Goal: Information Seeking & Learning: Find specific fact

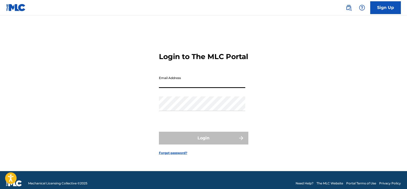
click at [189, 88] on input "Email Address" at bounding box center [202, 80] width 86 height 15
type input "[EMAIL_ADDRESS][DOMAIN_NAME]"
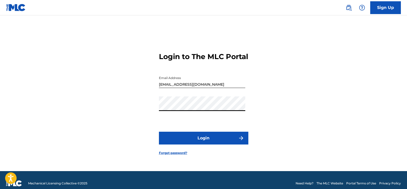
click at [185, 139] on button "Login" at bounding box center [203, 137] width 89 height 13
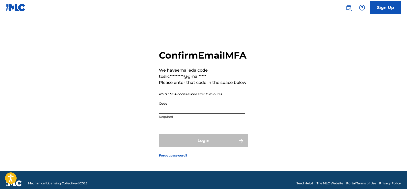
click at [201, 113] on input "Code" at bounding box center [202, 106] width 86 height 15
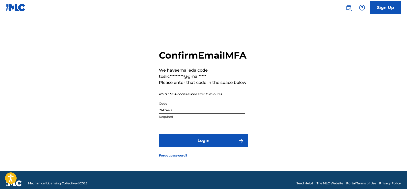
type input "740748"
click at [229, 147] on button "Login" at bounding box center [203, 140] width 89 height 13
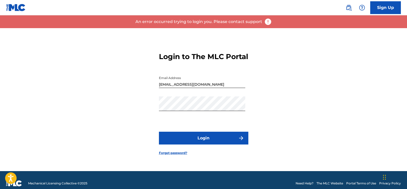
click at [204, 144] on button "Login" at bounding box center [203, 137] width 89 height 13
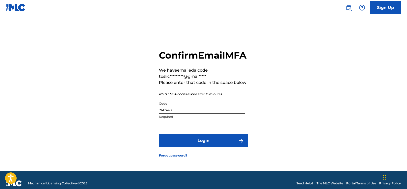
click at [173, 113] on input "740748" at bounding box center [202, 106] width 86 height 15
type input "740784"
click at [191, 147] on button "Login" at bounding box center [203, 140] width 89 height 13
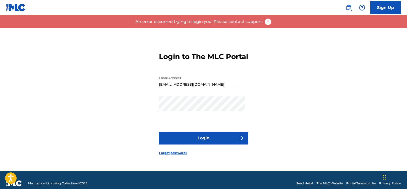
click at [199, 142] on button "Login" at bounding box center [203, 137] width 89 height 13
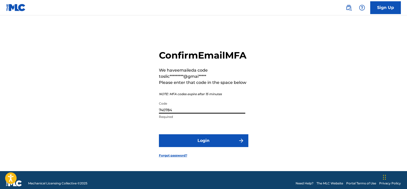
click at [190, 113] on input "740784" at bounding box center [202, 106] width 86 height 15
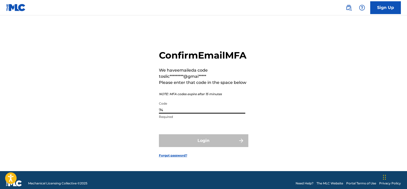
type input "7"
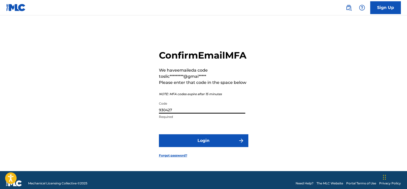
type input "930427"
click at [211, 147] on button "Login" at bounding box center [203, 140] width 89 height 13
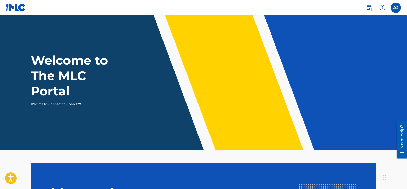
click at [368, 8] on img at bounding box center [369, 8] width 6 height 6
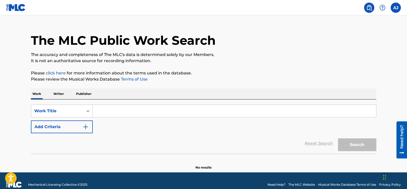
scroll to position [17, 0]
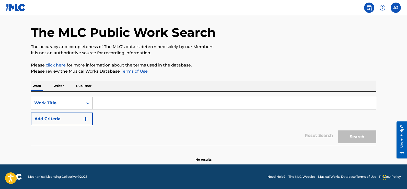
click at [75, 102] on div "Work Title" at bounding box center [57, 103] width 46 height 6
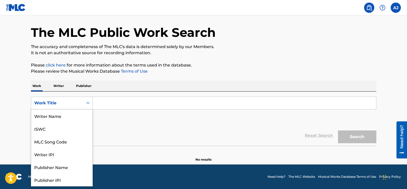
scroll to position [26, 0]
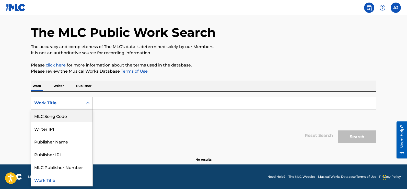
click at [70, 102] on div "Work Title" at bounding box center [57, 103] width 46 height 6
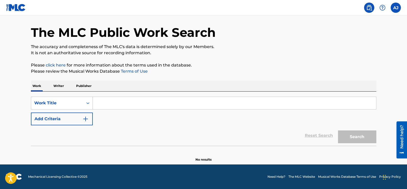
click at [61, 86] on p "Writer" at bounding box center [59, 85] width 14 height 11
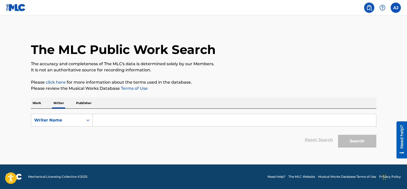
click at [108, 119] on input "Search Form" at bounding box center [234, 120] width 283 height 12
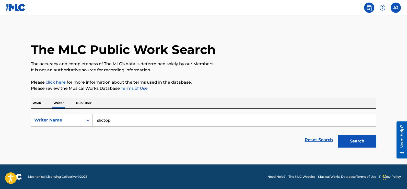
type input "slictop"
click at [355, 140] on button "Search" at bounding box center [357, 141] width 38 height 13
click at [79, 122] on div "Writer Name" at bounding box center [57, 120] width 46 height 6
click at [58, 133] on div "Writer IPI" at bounding box center [61, 132] width 61 height 13
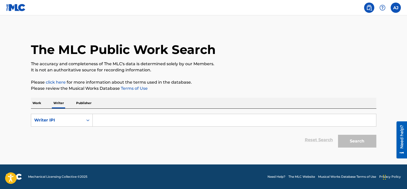
click at [114, 118] on input "Search Form" at bounding box center [234, 120] width 283 height 12
type input "00767249107"
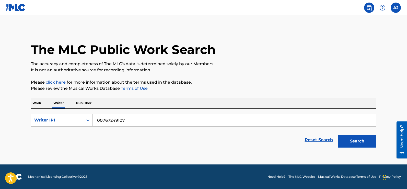
click at [362, 138] on button "Search" at bounding box center [357, 141] width 38 height 13
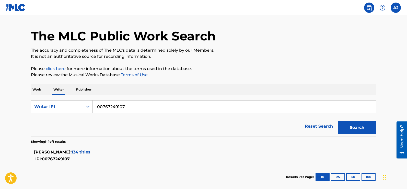
scroll to position [41, 0]
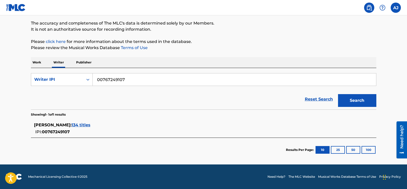
click at [74, 125] on span "134 titles" at bounding box center [80, 124] width 19 height 5
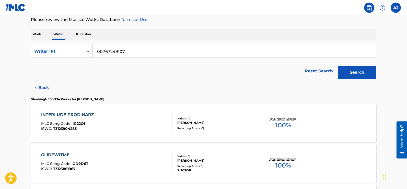
scroll to position [66, 0]
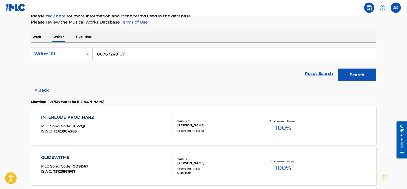
click at [72, 57] on div "Writer IPI" at bounding box center [57, 54] width 52 height 10
click at [42, 37] on p "Work" at bounding box center [37, 36] width 12 height 11
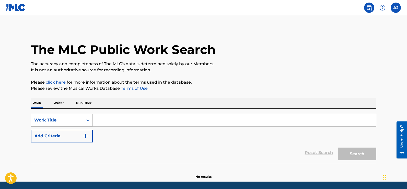
click at [66, 125] on div "Work Title" at bounding box center [62, 120] width 62 height 13
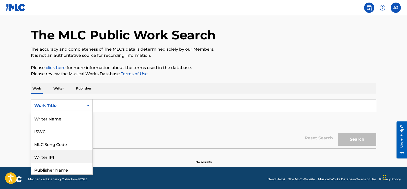
scroll to position [26, 0]
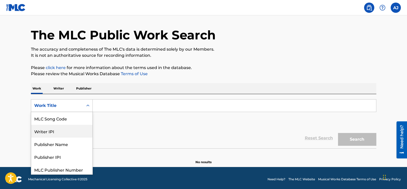
click at [52, 131] on div "Writer IPI" at bounding box center [61, 131] width 61 height 13
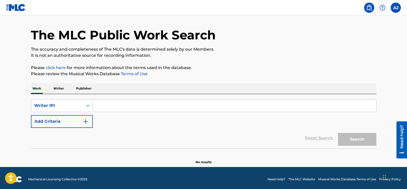
click at [143, 100] on input "Search Form" at bounding box center [234, 105] width 283 height 12
type input "00767249107"
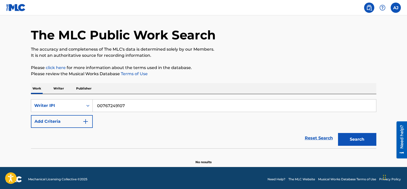
click at [87, 121] on img "Search Form" at bounding box center [85, 121] width 6 height 6
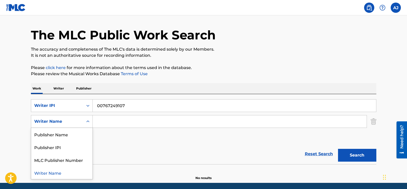
click at [88, 123] on icon "Search Form" at bounding box center [87, 121] width 5 height 5
click at [84, 125] on div "Search Form" at bounding box center [87, 121] width 9 height 9
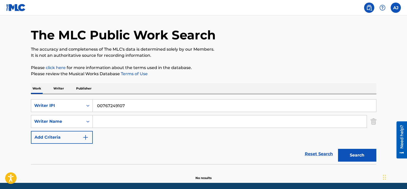
click at [358, 161] on button "Search" at bounding box center [357, 155] width 38 height 13
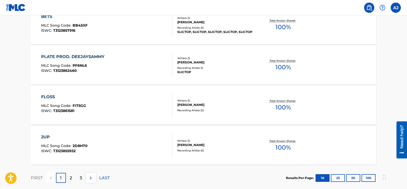
scroll to position [449, 0]
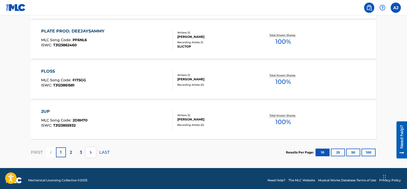
click at [79, 152] on div "3" at bounding box center [81, 152] width 10 height 10
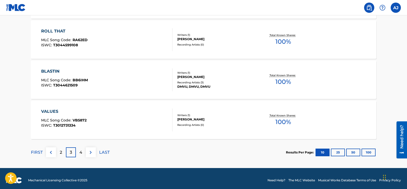
click at [82, 151] on div "4" at bounding box center [81, 152] width 10 height 10
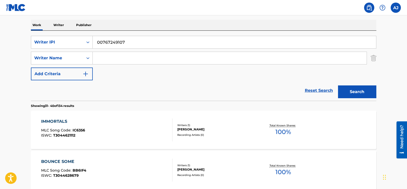
scroll to position [66, 0]
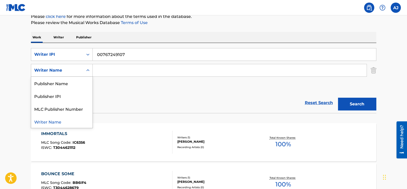
click at [81, 71] on div "Writer Name" at bounding box center [57, 70] width 52 height 10
click at [88, 72] on icon "Search Form" at bounding box center [87, 70] width 5 height 5
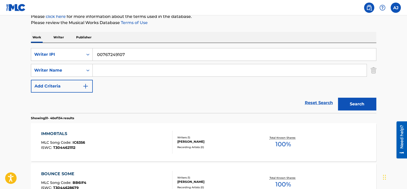
click at [87, 84] on img "Search Form" at bounding box center [85, 86] width 6 height 6
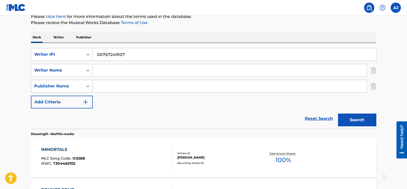
click at [82, 88] on div "Publisher Name" at bounding box center [57, 86] width 52 height 10
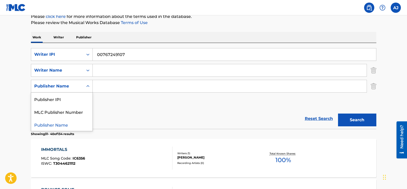
click at [82, 88] on div "Publisher Name" at bounding box center [57, 86] width 52 height 10
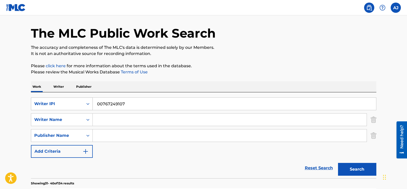
scroll to position [0, 0]
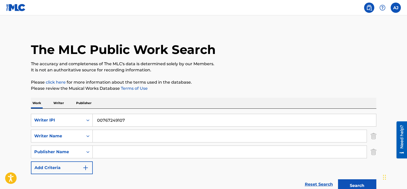
click at [58, 101] on p "Writer" at bounding box center [59, 103] width 14 height 11
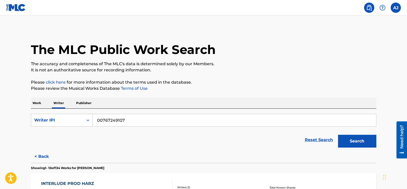
click at [39, 102] on p "Work" at bounding box center [37, 103] width 12 height 11
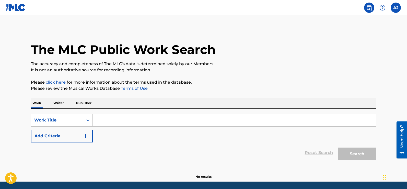
click at [111, 122] on input "Search Form" at bounding box center [234, 120] width 283 height 12
paste input "HUSTLERZ AND ROBBERZ"
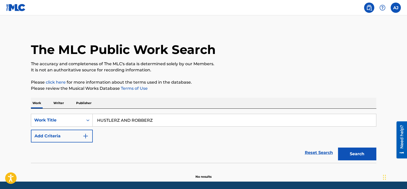
type input "HUSTLERZ AND ROBBERZ"
click at [353, 153] on button "Search" at bounding box center [357, 153] width 38 height 13
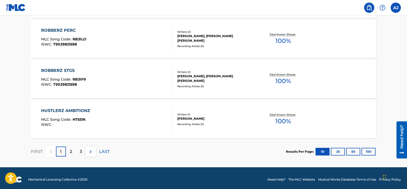
scroll to position [436, 0]
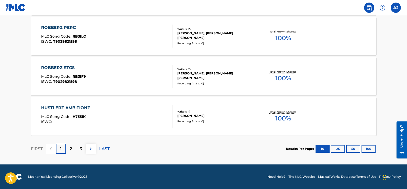
click at [74, 150] on div "2" at bounding box center [71, 148] width 10 height 10
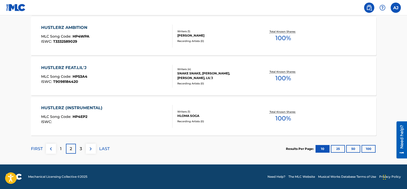
click at [82, 147] on div "3" at bounding box center [81, 148] width 10 height 10
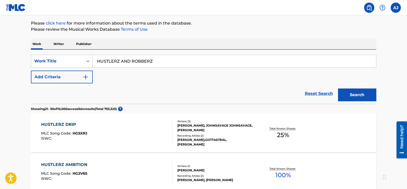
scroll to position [53, 0]
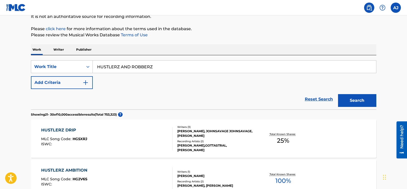
click at [75, 85] on button "Add Criteria" at bounding box center [62, 82] width 62 height 13
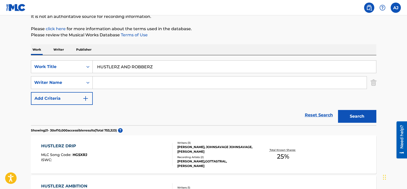
click at [112, 80] on input "Search Form" at bounding box center [230, 82] width 274 height 12
click at [78, 86] on div "Writer Name" at bounding box center [57, 83] width 52 height 10
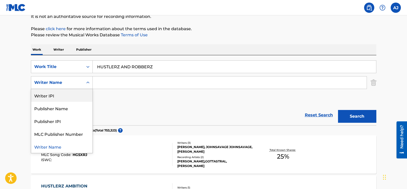
click at [62, 95] on div "Writer IPI" at bounding box center [61, 95] width 61 height 13
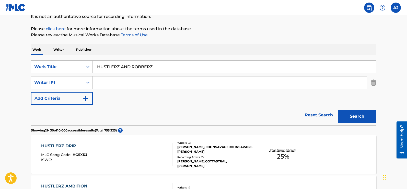
click at [116, 83] on input "Search Form" at bounding box center [230, 82] width 274 height 12
type input "slictop"
click at [342, 118] on button "Search" at bounding box center [357, 116] width 38 height 13
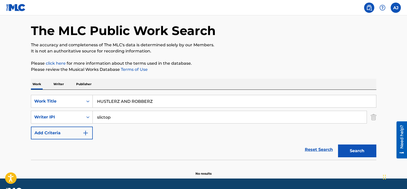
scroll to position [0, 0]
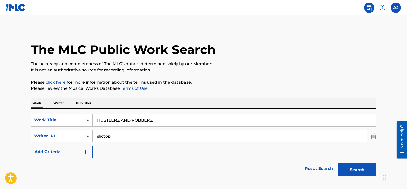
click at [395, 7] on label at bounding box center [395, 8] width 10 height 10
click at [395, 8] on input "[PERSON_NAME] [PERSON_NAME] [EMAIL_ADDRESS][DOMAIN_NAME] Notification Preferenc…" at bounding box center [395, 8] width 0 height 0
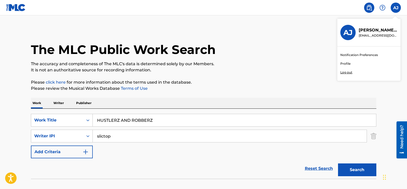
click at [345, 65] on link "Profile" at bounding box center [345, 63] width 10 height 5
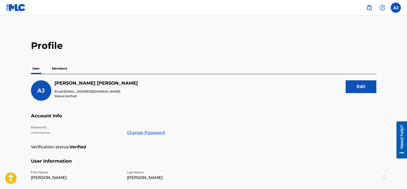
click at [14, 9] on img at bounding box center [16, 7] width 20 height 7
